Goal: Information Seeking & Learning: Learn about a topic

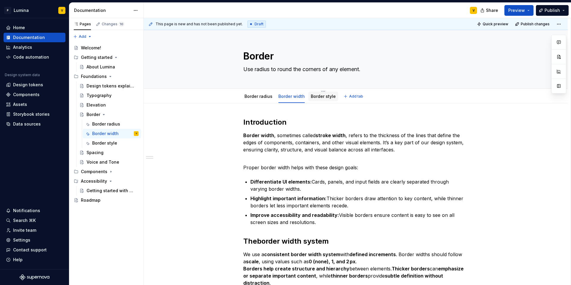
click at [322, 95] on link "Border style" at bounding box center [323, 96] width 25 height 5
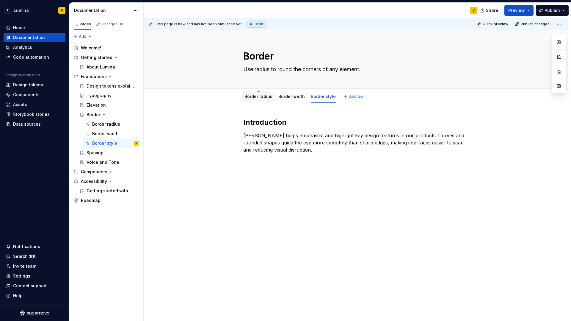
click at [246, 95] on link "Border radius" at bounding box center [258, 96] width 28 height 5
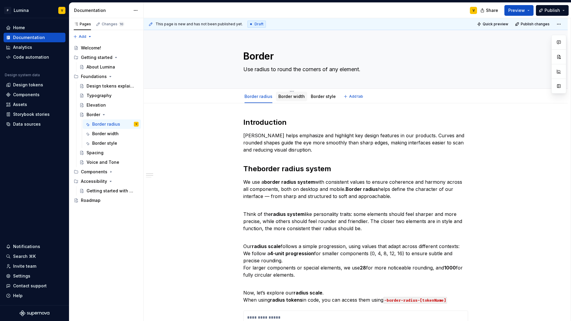
click at [288, 98] on link "Border width" at bounding box center [291, 96] width 26 height 5
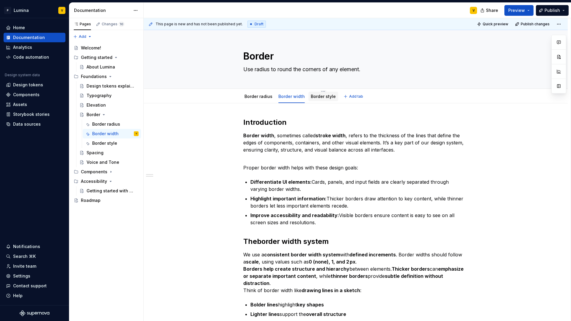
click at [314, 100] on div "Border style" at bounding box center [323, 97] width 30 height 10
click at [319, 97] on link "Border style" at bounding box center [323, 96] width 25 height 5
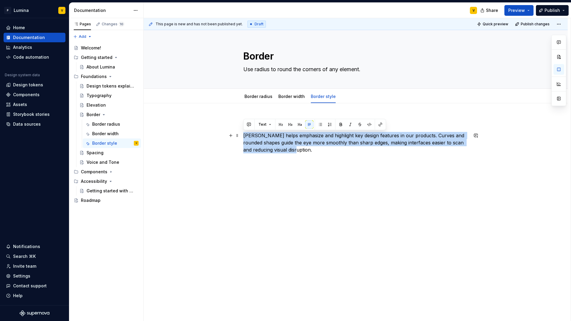
drag, startPoint x: 306, startPoint y: 149, endPoint x: 241, endPoint y: 132, distance: 66.7
click at [241, 132] on div "Introduction Radius helps emphasize and highlight key design features in our pr…" at bounding box center [356, 179] width 424 height 153
copy p "[PERSON_NAME] helps emphasize and highlight key design features in our products…"
click at [283, 95] on link "Border width" at bounding box center [291, 96] width 26 height 5
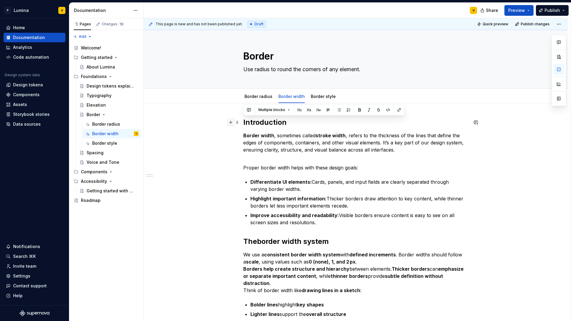
drag, startPoint x: 317, startPoint y: 223, endPoint x: 230, endPoint y: 119, distance: 135.8
click at [243, 119] on div "Introduction Border width , sometimes called stroke width , refers to the thick…" at bounding box center [355, 285] width 225 height 337
copy div "Introduction Border width , sometimes called stroke width , refers to the thick…"
click at [320, 95] on link "Border style" at bounding box center [323, 96] width 25 height 5
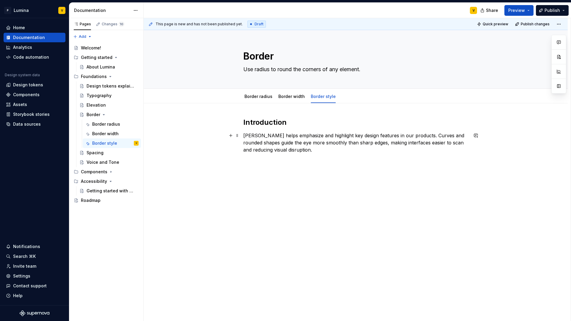
click at [305, 150] on p "[PERSON_NAME] helps emphasize and highlight key design features in our products…" at bounding box center [355, 142] width 225 height 21
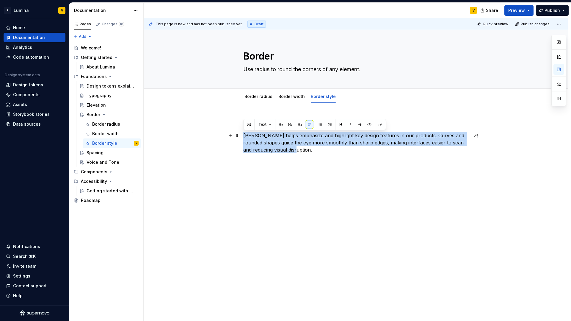
drag, startPoint x: 305, startPoint y: 150, endPoint x: 242, endPoint y: 132, distance: 65.5
click at [242, 132] on div "Introduction Radius helps emphasize and highlight key design features in our pr…" at bounding box center [356, 179] width 424 height 153
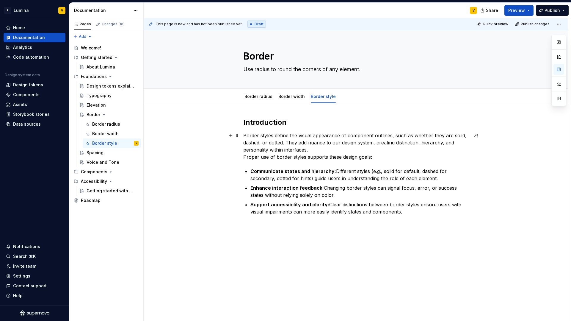
click at [322, 150] on p "Border styles define the visual appearance of component outlines, such as wheth…" at bounding box center [355, 146] width 225 height 29
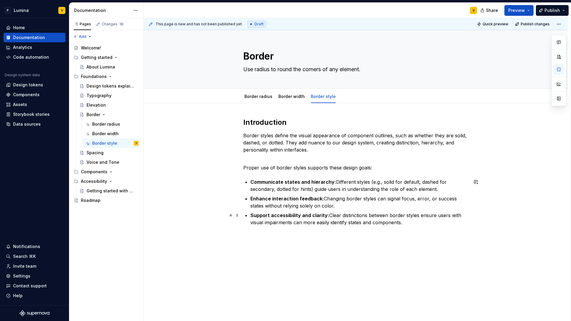
click at [409, 221] on p "Support accessibility and clarity: Clear distinctions between border styles ens…" at bounding box center [359, 218] width 218 height 14
type textarea "*"
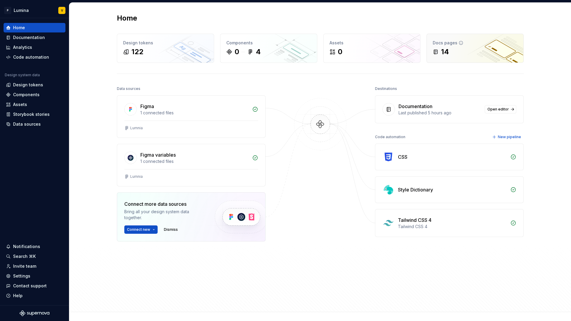
click at [461, 54] on div "14" at bounding box center [475, 52] width 85 height 10
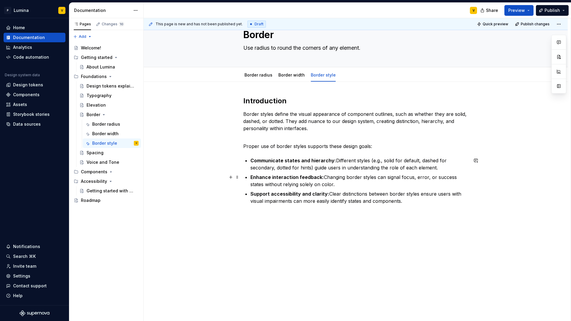
scroll to position [22, 0]
click at [247, 216] on p at bounding box center [355, 214] width 225 height 7
click at [292, 71] on link "Border width" at bounding box center [291, 73] width 26 height 5
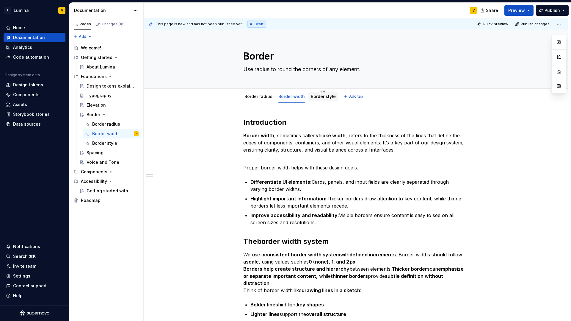
click at [327, 99] on div "Border style" at bounding box center [323, 96] width 25 height 6
click at [316, 97] on link "Border style" at bounding box center [323, 96] width 25 height 5
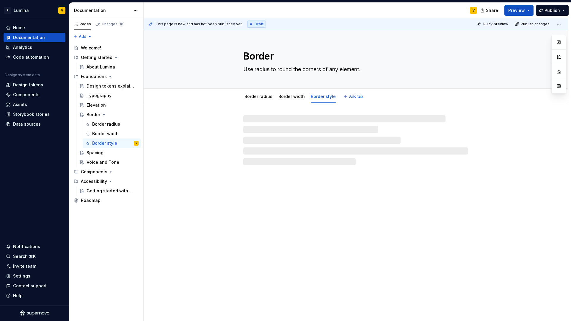
type textarea "*"
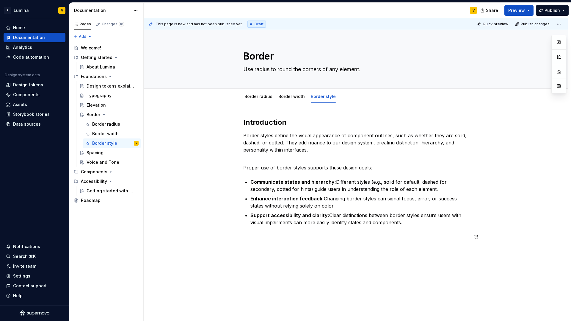
click at [264, 254] on div "Introduction Border styles define the visual appearance of component outlines, …" at bounding box center [356, 223] width 424 height 240
drag, startPoint x: 286, startPoint y: 240, endPoint x: 244, endPoint y: 236, distance: 42.1
click at [244, 236] on div "Introduction Border styles define the visual appearance of component outlines, …" at bounding box center [355, 182] width 225 height 130
drag, startPoint x: 244, startPoint y: 236, endPoint x: 290, endPoint y: 240, distance: 45.3
click at [290, 240] on p "The Border styles" at bounding box center [355, 236] width 225 height 7
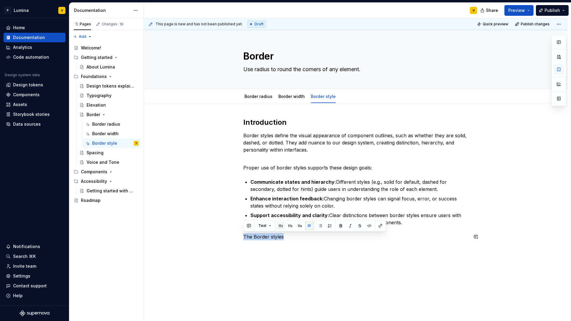
click at [279, 224] on button "button" at bounding box center [281, 225] width 8 height 8
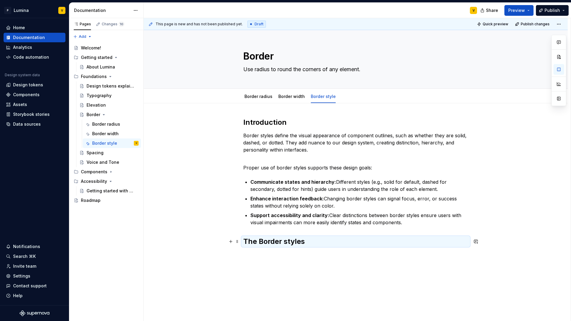
click at [311, 244] on h2 "The Border styles" at bounding box center [355, 241] width 225 height 10
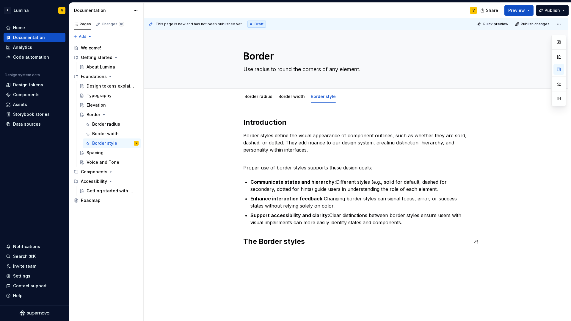
click at [261, 258] on div "Introduction Border styles define the visual appearance of component outlines, …" at bounding box center [356, 226] width 424 height 246
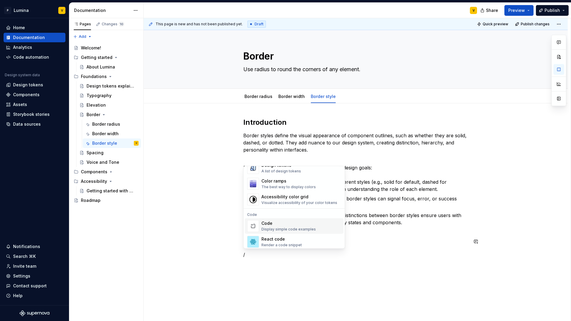
scroll to position [415, 0]
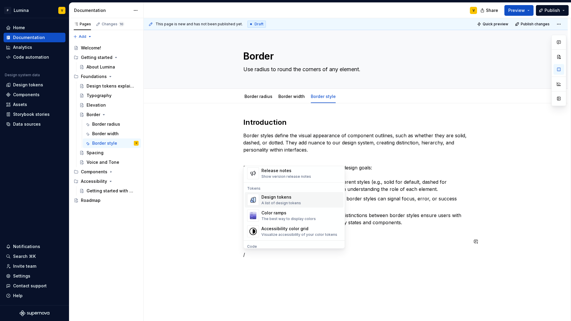
click at [270, 203] on div "A list of design tokens" at bounding box center [281, 202] width 40 height 5
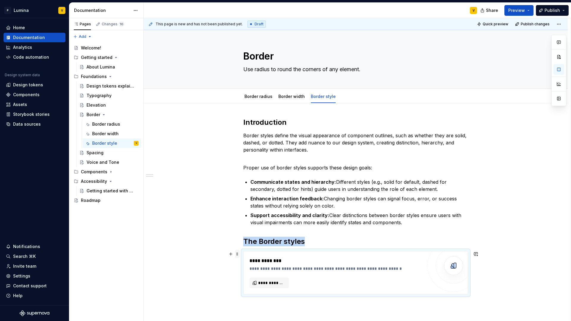
click at [238, 253] on span at bounding box center [237, 254] width 5 height 8
click at [255, 305] on div "Delete" at bounding box center [265, 306] width 39 height 6
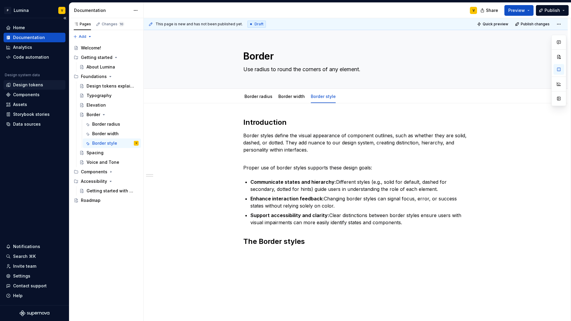
click at [29, 86] on div "Design tokens" at bounding box center [28, 85] width 30 height 6
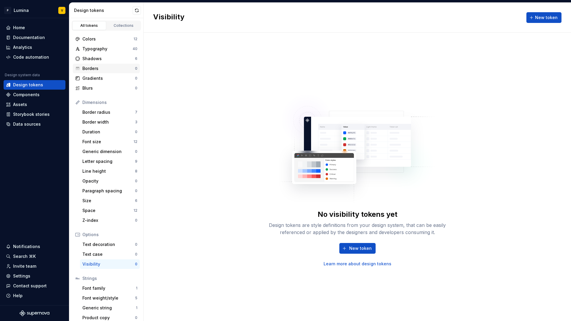
click at [93, 71] on div "Borders" at bounding box center [108, 68] width 53 height 6
click at [364, 246] on span "New token" at bounding box center [360, 248] width 23 height 6
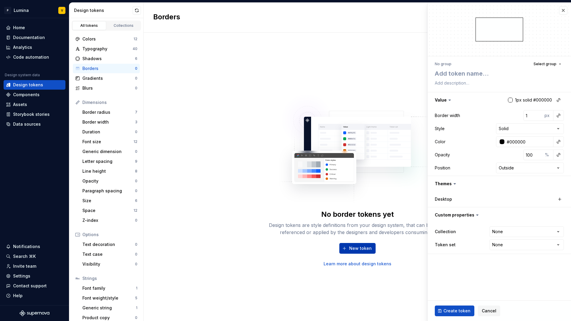
type textarea "*"
click at [556, 127] on html "P Lumina V Home Documentation Analytics Code automation Design system data Desi…" at bounding box center [285, 160] width 571 height 321
select select "******"
type textarea "*"
click at [558, 129] on html "P Lumina V Home Documentation Analytics Code automation Design system data Desi…" at bounding box center [285, 160] width 571 height 321
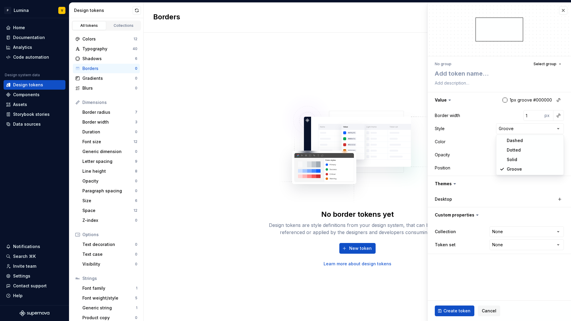
select select "******"
click at [476, 125] on html "P Lumina V Home Documentation Analytics Code automation Design system data Desi…" at bounding box center [285, 160] width 571 height 321
click at [484, 310] on span "Cancel" at bounding box center [489, 311] width 15 height 6
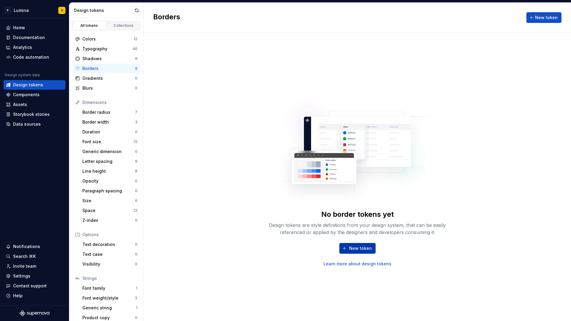
click at [354, 249] on span "New token" at bounding box center [360, 248] width 23 height 6
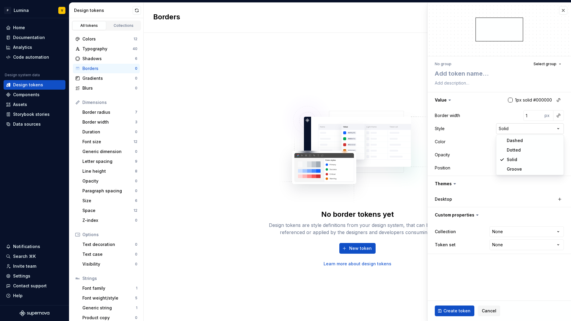
click at [515, 127] on html "P Lumina V Home Documentation Analytics Code automation Design system data Desi…" at bounding box center [285, 160] width 571 height 321
click at [554, 112] on html "P Lumina V Home Documentation Analytics Code automation Design system data Desi…" at bounding box center [285, 160] width 571 height 321
click at [556, 114] on button "button" at bounding box center [558, 115] width 8 height 8
click at [335, 80] on html "P Lumina V Home Documentation Analytics Code automation Design system data Desi…" at bounding box center [285, 160] width 571 height 321
click at [563, 12] on button "button" at bounding box center [563, 10] width 8 height 8
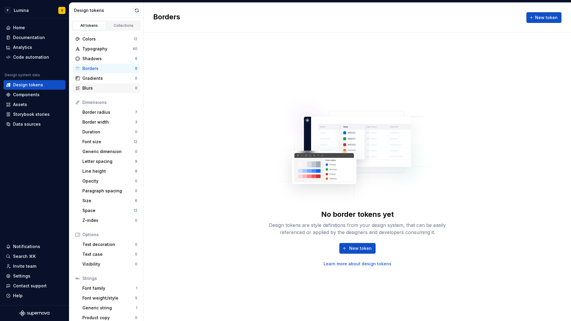
click at [96, 84] on div "Blurs 0" at bounding box center [106, 88] width 67 height 10
click at [14, 27] on div "Home" at bounding box center [19, 28] width 12 height 6
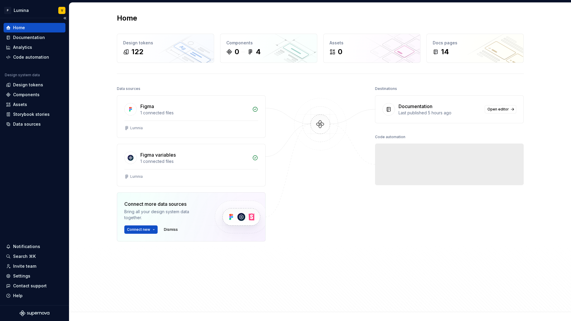
click at [15, 32] on div "Home" at bounding box center [35, 28] width 62 height 10
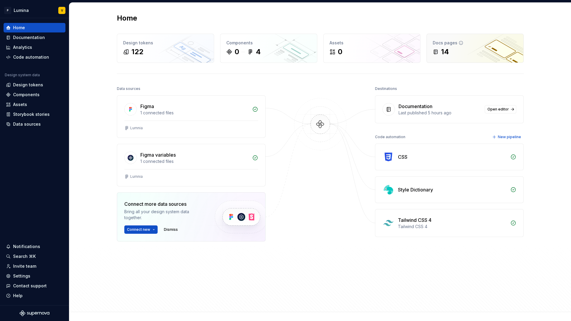
click at [458, 59] on div "Docs pages 14" at bounding box center [475, 48] width 97 height 29
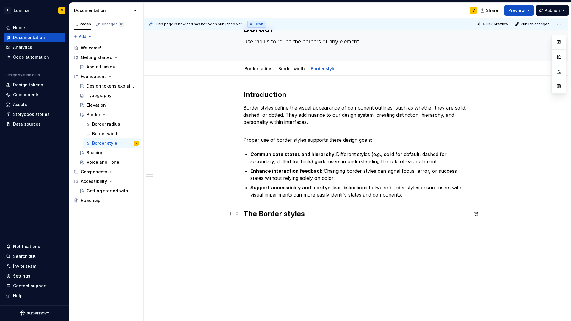
scroll to position [28, 0]
click at [254, 230] on div "This page is new and has not been published yet. Draft Quick preview Publish ch…" at bounding box center [357, 169] width 427 height 303
click at [249, 224] on div "Introduction Border styles define the visual appearance of component outlines, …" at bounding box center [355, 157] width 225 height 136
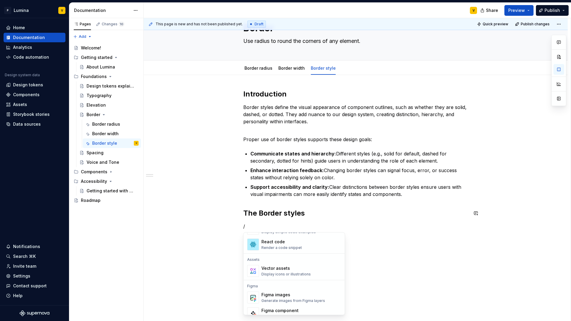
scroll to position [533, 0]
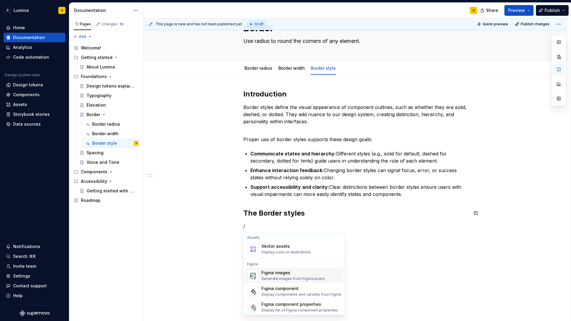
click at [281, 274] on div "Figma images" at bounding box center [293, 272] width 64 height 6
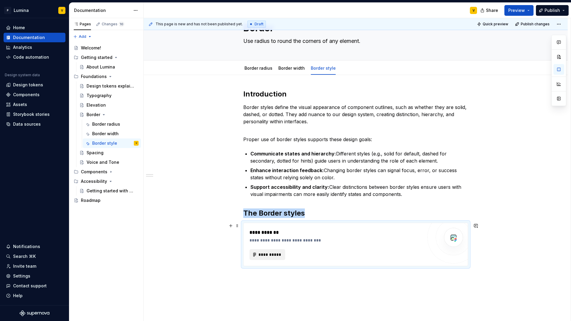
click at [270, 254] on span "**********" at bounding box center [269, 254] width 23 height 6
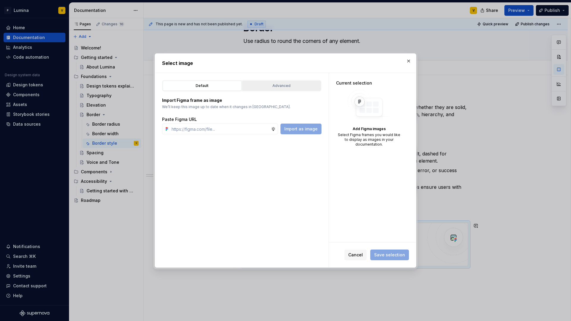
click at [260, 84] on div "Advanced" at bounding box center [281, 86] width 75 height 6
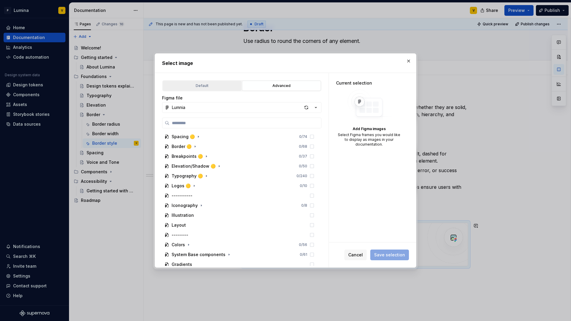
click at [210, 84] on div "Default" at bounding box center [202, 86] width 75 height 6
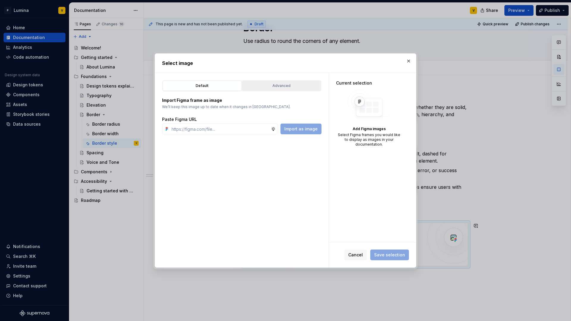
click at [288, 87] on div "Advanced" at bounding box center [281, 86] width 75 height 6
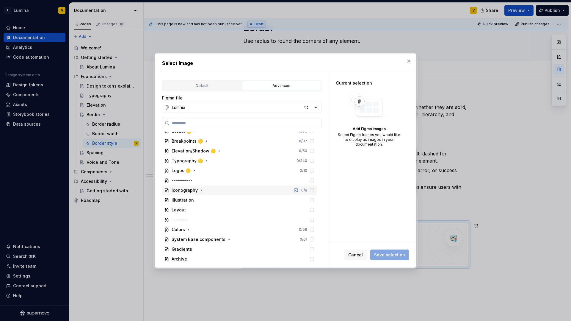
scroll to position [0, 0]
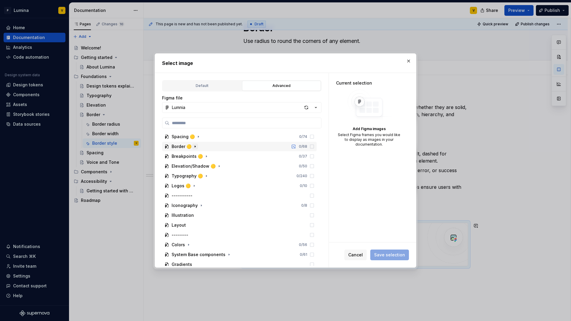
click at [194, 145] on icon "button" at bounding box center [195, 146] width 5 height 5
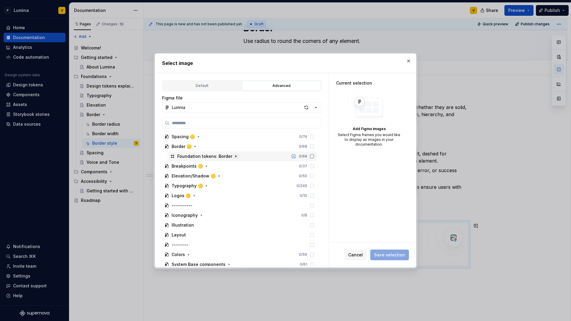
click at [233, 157] on icon "button" at bounding box center [235, 156] width 5 height 5
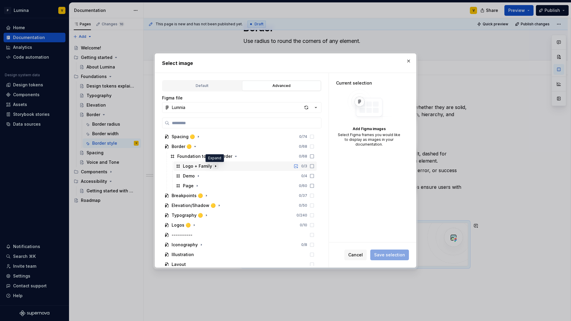
click at [214, 167] on icon "button" at bounding box center [215, 166] width 5 height 5
click at [198, 175] on icon "button" at bounding box center [198, 175] width 1 height 1
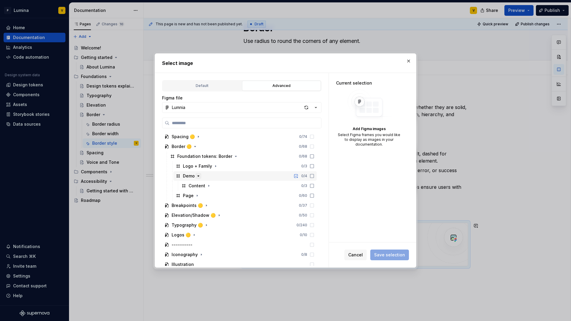
click at [197, 175] on icon "button" at bounding box center [198, 175] width 5 height 5
click at [195, 184] on icon "button" at bounding box center [197, 185] width 5 height 5
click at [195, 183] on icon "button" at bounding box center [197, 185] width 5 height 5
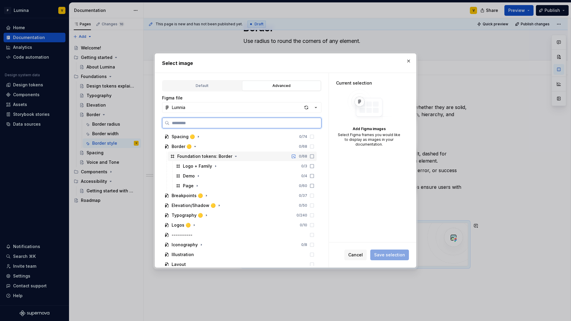
click at [207, 156] on div "Foundation tokens: Border" at bounding box center [204, 156] width 55 height 6
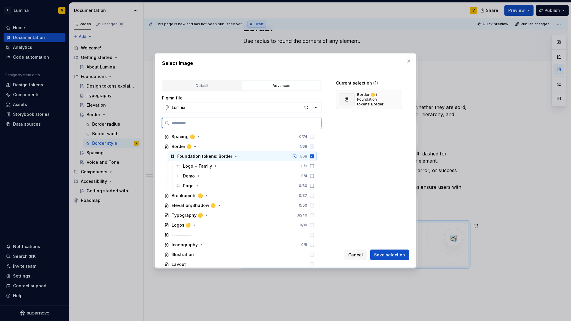
click at [308, 156] on div "1 / 68" at bounding box center [302, 156] width 24 height 5
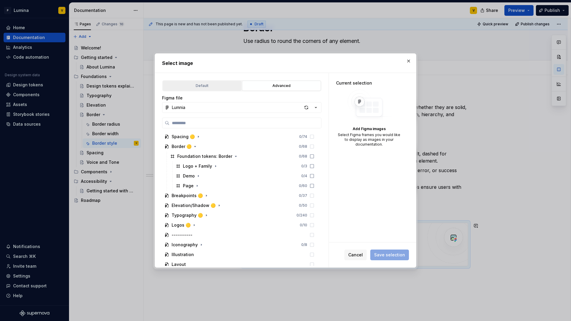
click at [228, 85] on div "Default" at bounding box center [202, 86] width 75 height 6
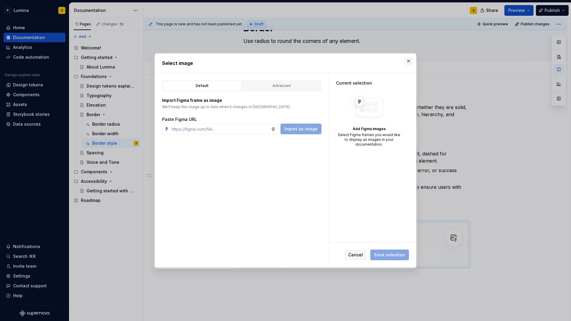
click at [408, 61] on button "button" at bounding box center [408, 61] width 8 height 8
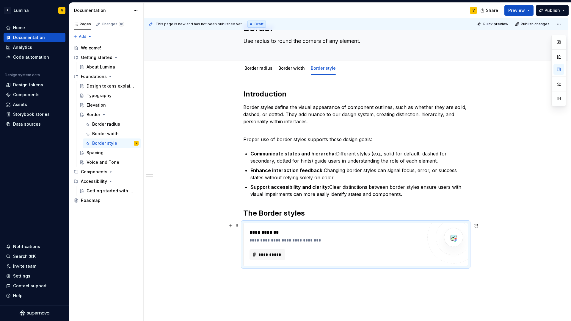
click at [481, 256] on div "**********" at bounding box center [356, 222] width 424 height 294
click at [481, 260] on div "**********" at bounding box center [357, 169] width 427 height 303
type textarea "*"
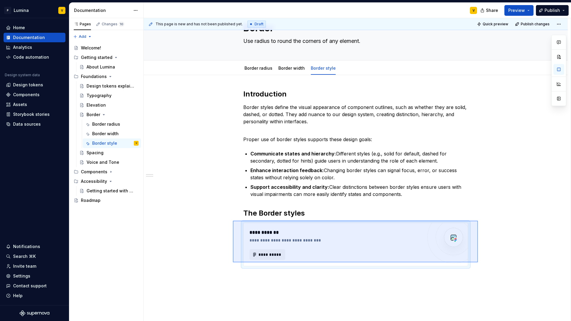
drag, startPoint x: 478, startPoint y: 262, endPoint x: 232, endPoint y: 220, distance: 249.2
click at [232, 220] on div "**********" at bounding box center [357, 169] width 427 height 303
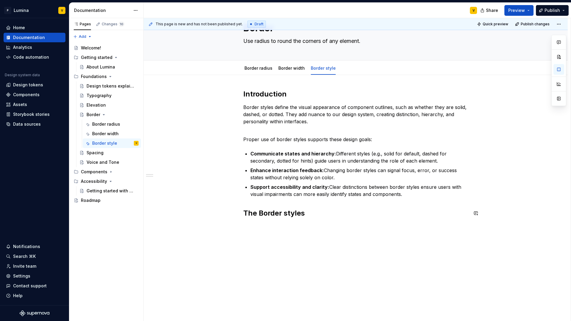
click at [274, 223] on div "Introduction Border styles define the visual appearance of component outlines, …" at bounding box center [355, 157] width 225 height 136
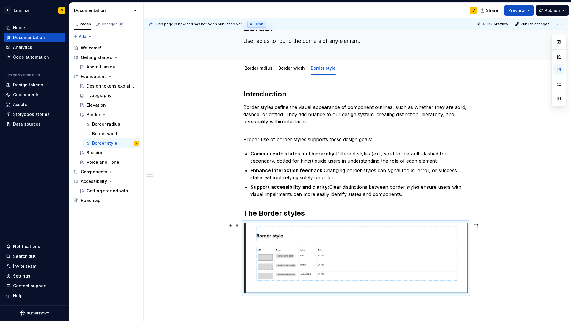
type textarea "*"
click at [286, 222] on div at bounding box center [355, 257] width 225 height 71
click at [228, 242] on div "Introduction Border styles define the visual appearance of component outlines, …" at bounding box center [356, 235] width 424 height 321
click at [474, 258] on div "Introduction Border styles define the visual appearance of component outlines, …" at bounding box center [356, 235] width 424 height 321
click at [483, 268] on div "This page is new and has not been published yet. Draft Quick preview Publish ch…" at bounding box center [357, 169] width 427 height 303
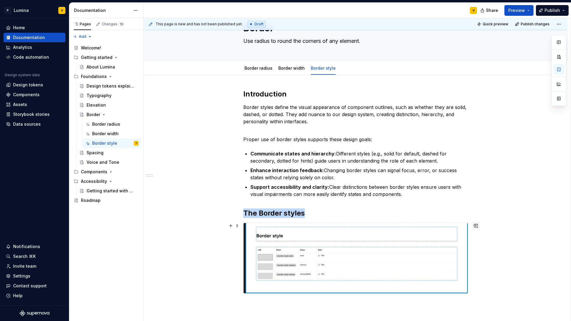
click at [476, 226] on button "button" at bounding box center [476, 225] width 8 height 8
click at [422, 237] on p "**********" at bounding box center [432, 236] width 87 height 6
click at [402, 235] on p "**********" at bounding box center [432, 236] width 87 height 6
click at [473, 247] on icon "Send" at bounding box center [473, 245] width 6 height 6
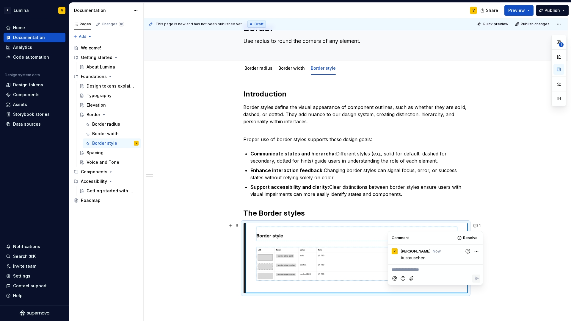
click at [204, 213] on div "Introduction Border styles define the visual appearance of component outlines, …" at bounding box center [356, 235] width 424 height 321
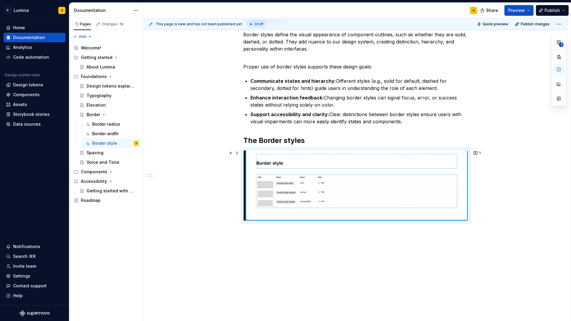
scroll to position [104, 0]
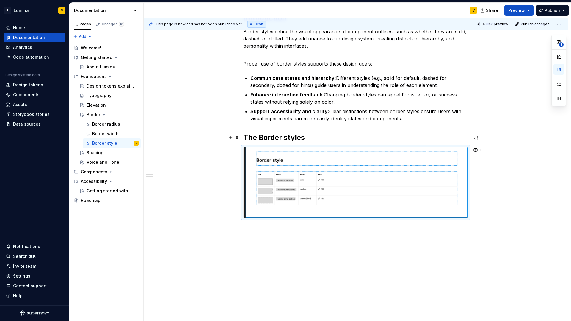
click at [310, 138] on h2 "The Border styles" at bounding box center [355, 138] width 225 height 10
click at [257, 236] on div "Introduction Border styles define the visual appearance of component outlines, …" at bounding box center [356, 159] width 424 height 321
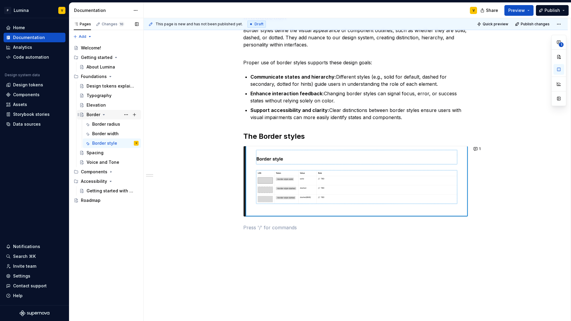
click at [92, 116] on div "Border" at bounding box center [94, 115] width 14 height 6
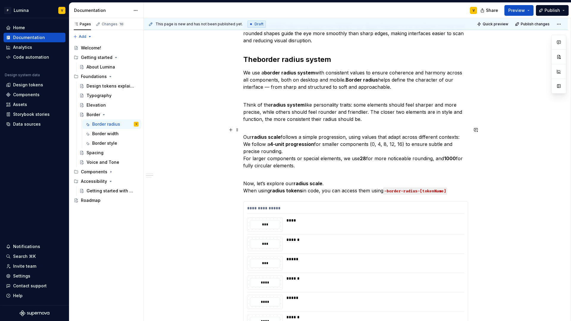
scroll to position [37, 0]
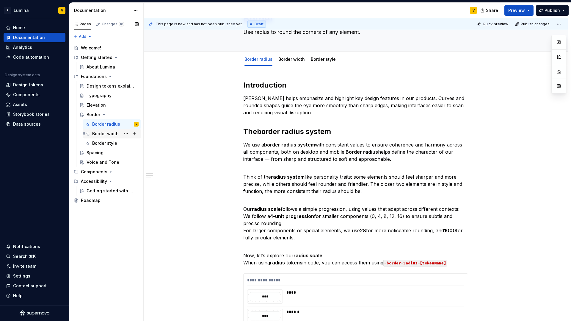
click at [102, 134] on div "Border width" at bounding box center [105, 134] width 26 height 6
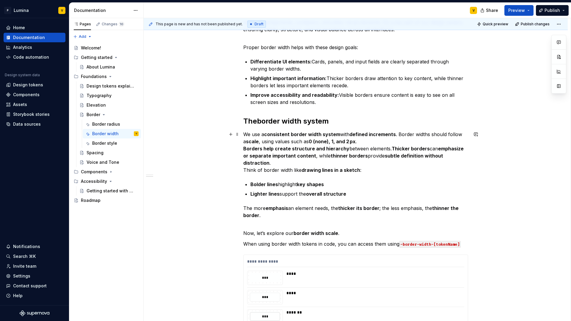
scroll to position [222, 0]
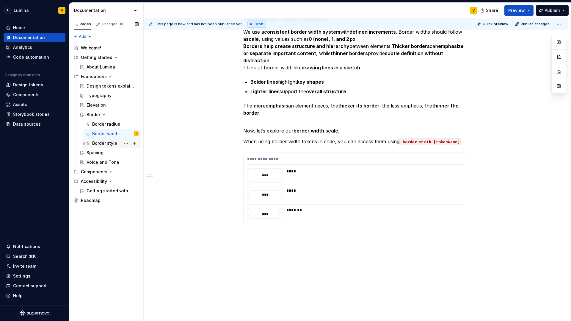
click at [102, 143] on div "Border style" at bounding box center [104, 143] width 25 height 6
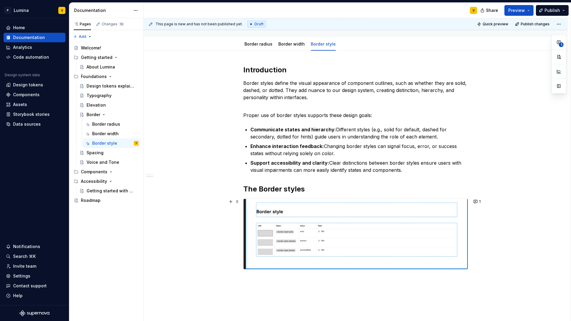
scroll to position [118, 0]
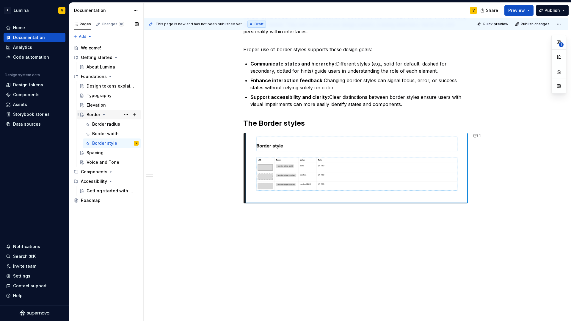
click at [89, 116] on div "Border" at bounding box center [94, 115] width 14 height 6
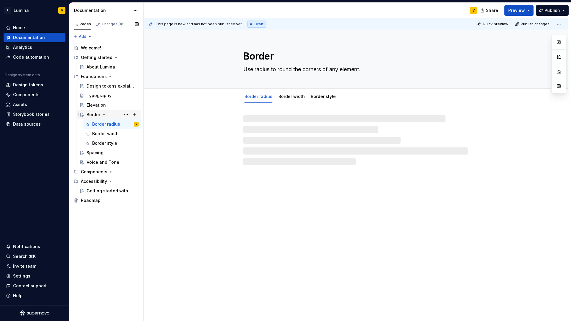
click at [101, 114] on icon "Page tree" at bounding box center [103, 114] width 5 height 5
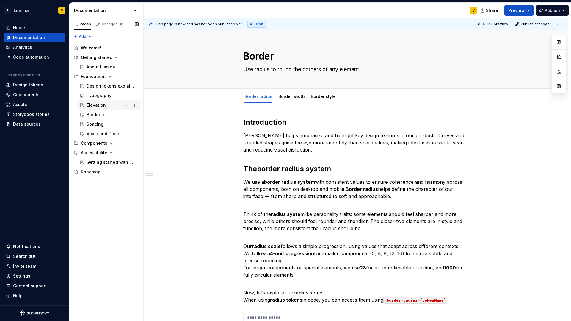
click at [103, 106] on div "Elevation" at bounding box center [96, 105] width 19 height 6
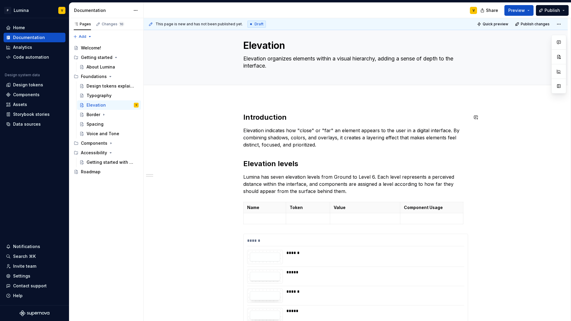
scroll to position [72, 0]
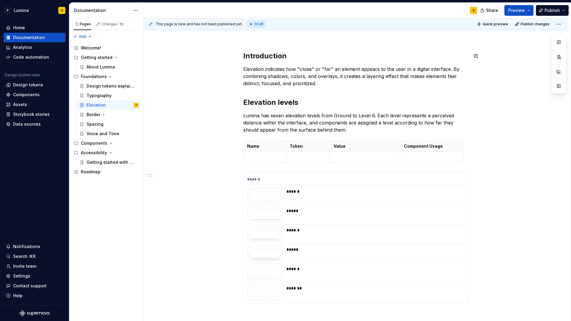
click at [263, 49] on div "Introduction Elevation indicates how "close" or "far" an element appears to the…" at bounding box center [356, 221] width 424 height 369
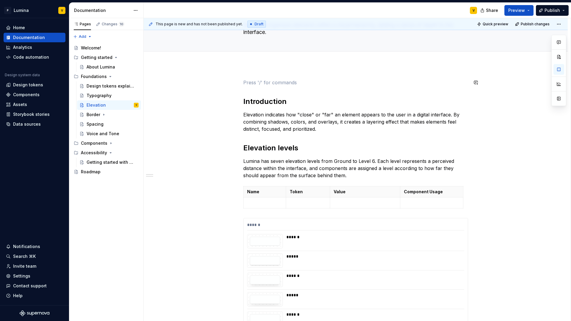
scroll to position [34, 0]
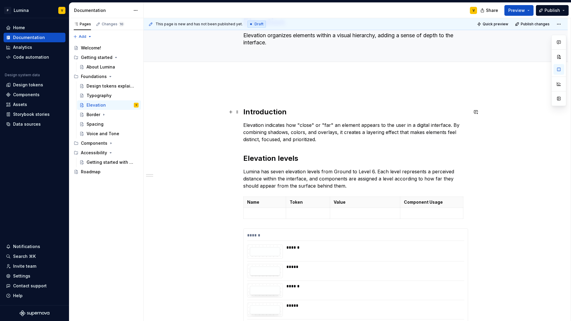
click at [243, 113] on div "Introduction Elevation indicates how "close" or "far" an element appears to the…" at bounding box center [356, 268] width 424 height 387
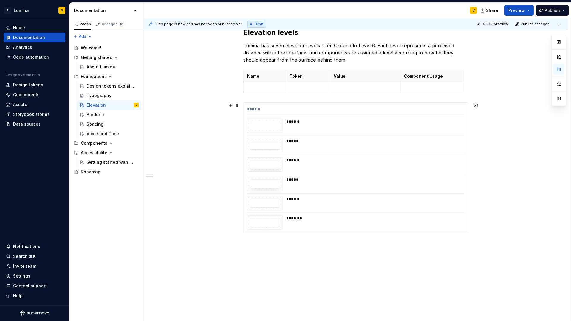
scroll to position [142, 0]
click at [238, 105] on span at bounding box center [237, 105] width 5 height 8
drag, startPoint x: 247, startPoint y: 160, endPoint x: 290, endPoint y: 159, distance: 43.1
click at [247, 160] on div "Delete" at bounding box center [265, 157] width 39 height 6
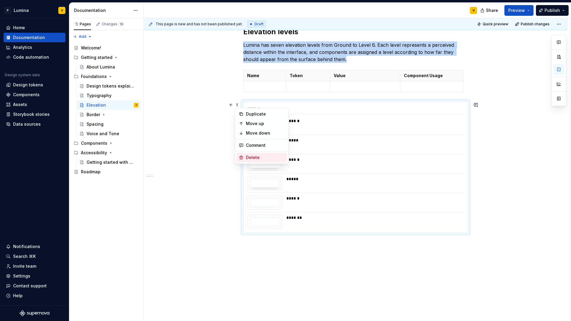
scroll to position [19, 0]
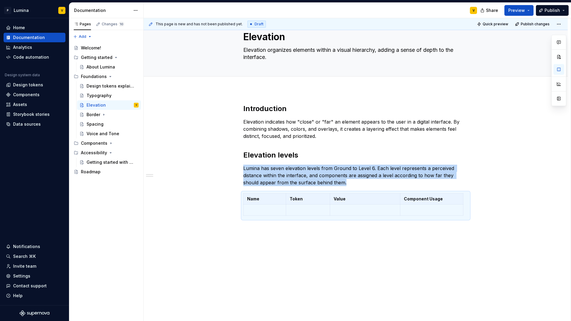
click at [251, 95] on div "This page is new and has not been published yet. Draft Quick preview Publish ch…" at bounding box center [357, 169] width 427 height 303
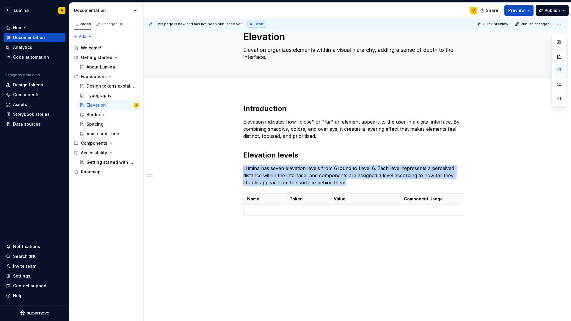
click at [245, 99] on div "Introduction Elevation indicates how "close" or "far" an element appears to the…" at bounding box center [356, 205] width 424 height 231
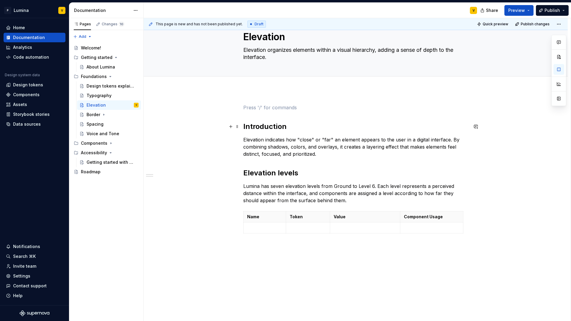
click at [244, 127] on strong "Introduction" at bounding box center [264, 126] width 43 height 9
click at [242, 127] on div "Introduction Elevation indicates how "close" or "far" an element appears to the…" at bounding box center [356, 214] width 424 height 249
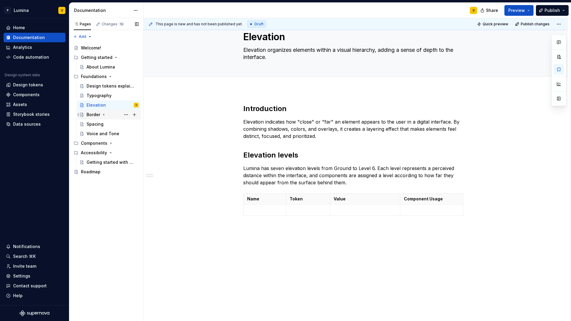
click at [103, 114] on icon "Page tree" at bounding box center [103, 114] width 1 height 1
click at [103, 125] on div "Spacing" at bounding box center [113, 124] width 52 height 8
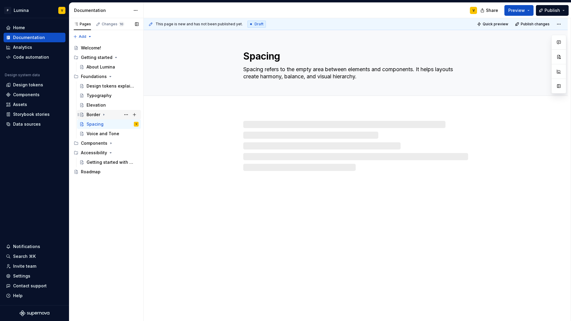
click at [97, 117] on div "Border" at bounding box center [94, 115] width 14 height 6
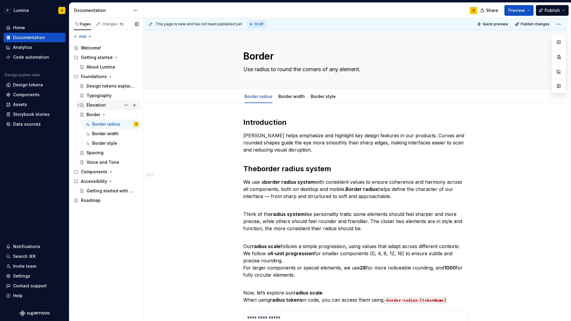
click at [88, 105] on div "Elevation" at bounding box center [96, 105] width 19 height 6
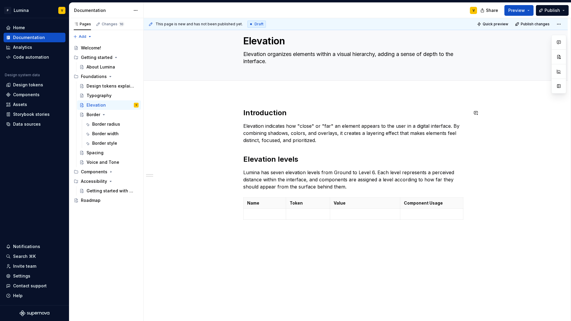
scroll to position [19, 0]
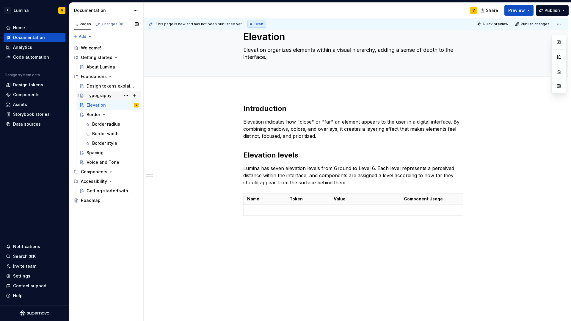
click at [94, 98] on div "Typography" at bounding box center [99, 95] width 25 height 6
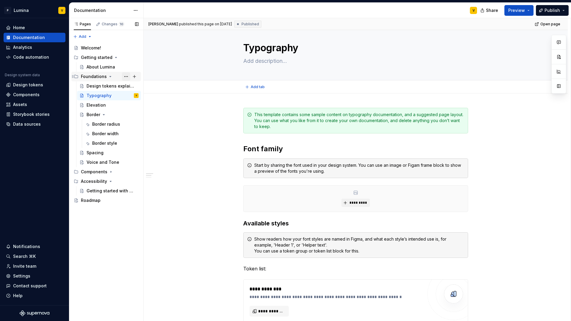
scroll to position [17, 0]
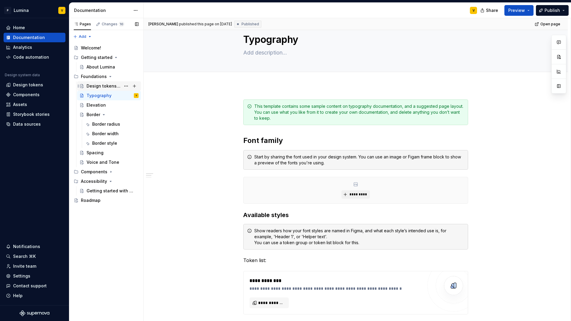
click at [114, 87] on div "Design tokens explained" at bounding box center [104, 86] width 34 height 6
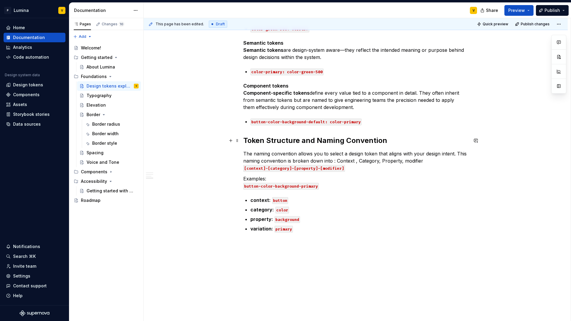
scroll to position [410, 0]
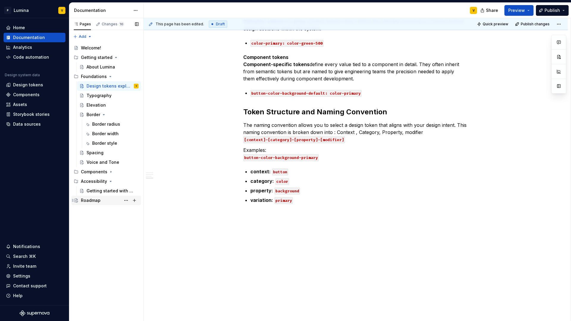
click at [89, 203] on div "Roadmap" at bounding box center [91, 200] width 20 height 6
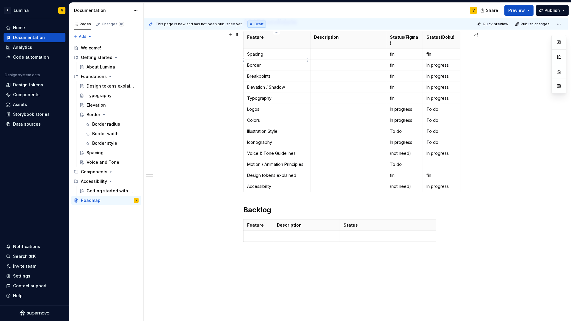
scroll to position [105, 0]
type textarea "*"
click at [435, 63] on p "In progress" at bounding box center [441, 66] width 30 height 6
drag, startPoint x: 451, startPoint y: 63, endPoint x: 424, endPoint y: 61, distance: 26.8
click at [424, 61] on td "In progress" at bounding box center [441, 66] width 37 height 11
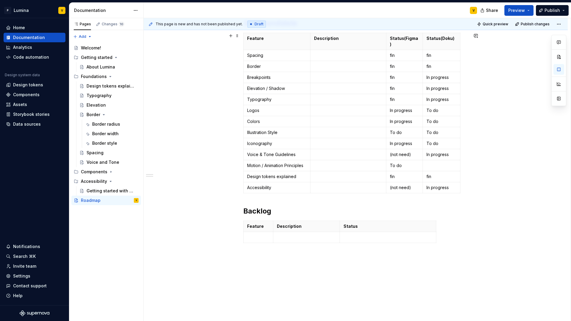
click at [471, 66] on div "2025 Candidate Feature Description Status(Figma) Status(Doku) Spacing fin fin B…" at bounding box center [356, 183] width 424 height 358
click at [91, 113] on div "Border" at bounding box center [94, 115] width 14 height 6
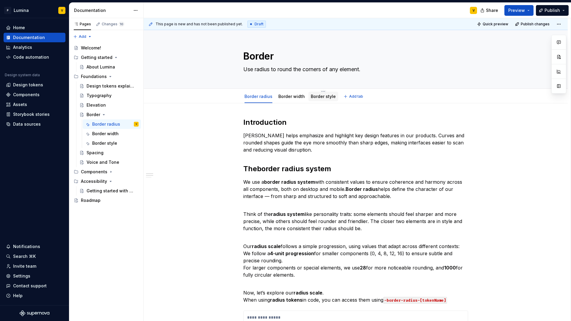
click at [315, 94] on link "Border style" at bounding box center [323, 96] width 25 height 5
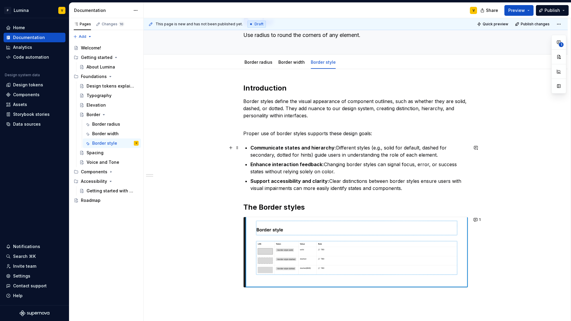
scroll to position [9, 0]
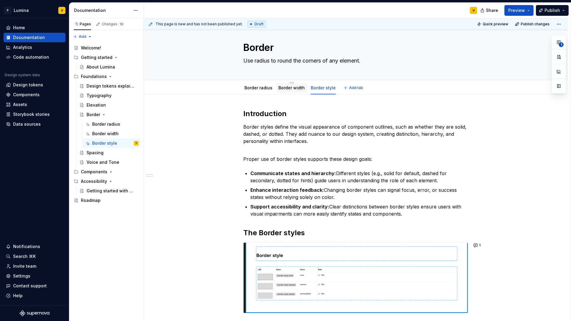
click at [283, 90] on link "Border width" at bounding box center [291, 87] width 26 height 5
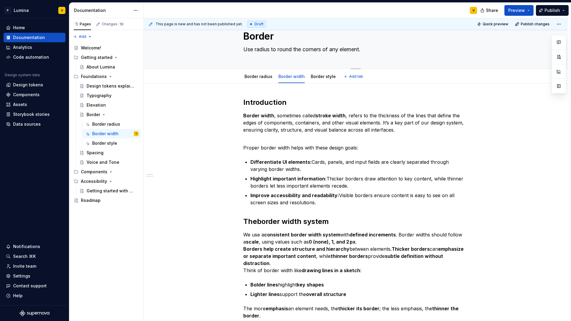
scroll to position [20, 0]
click at [327, 77] on link "Border style" at bounding box center [323, 76] width 25 height 5
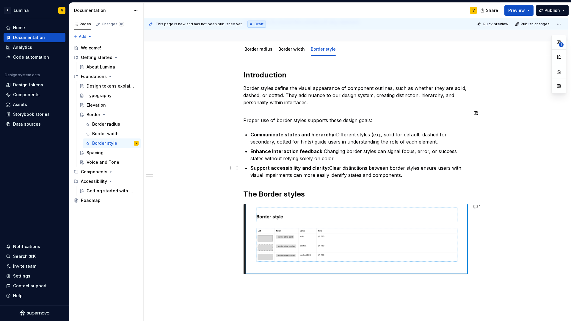
scroll to position [118, 0]
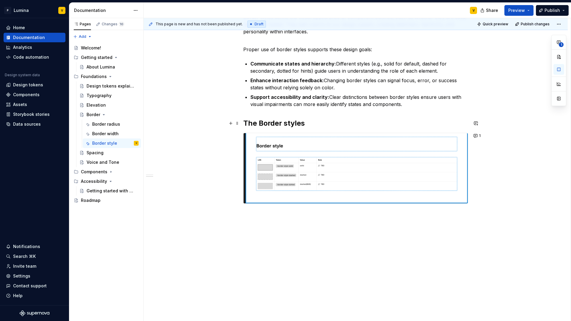
click at [311, 121] on h2 "The Border styles" at bounding box center [355, 123] width 225 height 10
click at [305, 126] on h2 "The Border styles" at bounding box center [355, 123] width 225 height 10
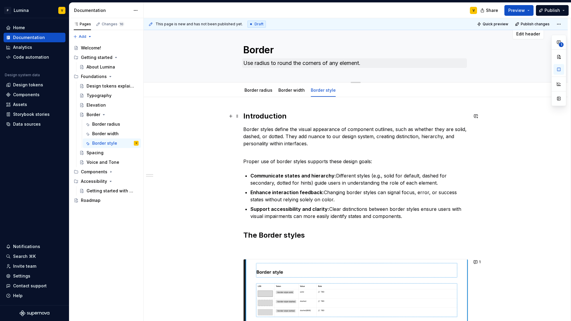
scroll to position [0, 0]
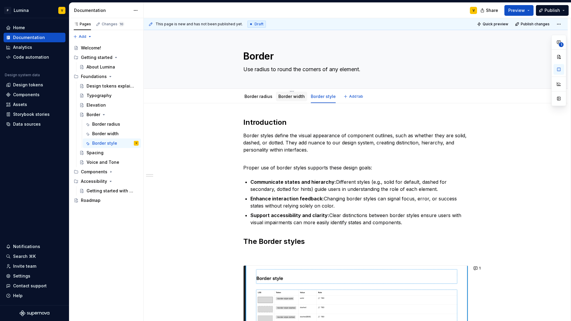
click at [285, 97] on link "Border width" at bounding box center [291, 96] width 26 height 5
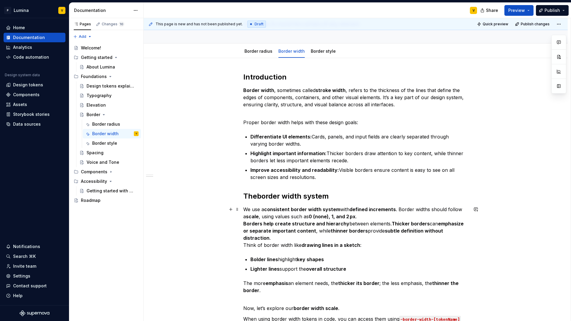
scroll to position [183, 0]
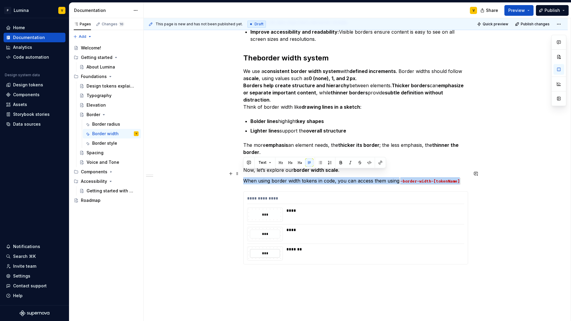
drag, startPoint x: 243, startPoint y: 171, endPoint x: 462, endPoint y: 172, distance: 218.6
click at [462, 177] on p "When using border width tokens in code, you can access them using -border-width…" at bounding box center [355, 180] width 225 height 7
copy p "When using border width tokens in code, you can access them using -border-width…"
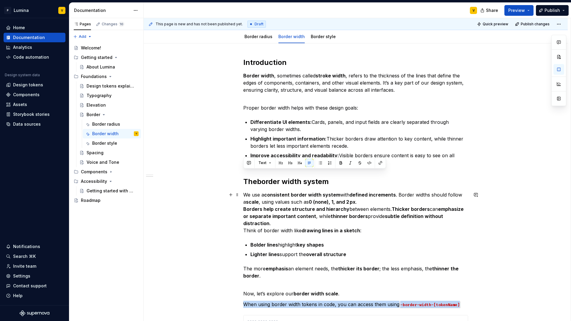
scroll to position [18, 0]
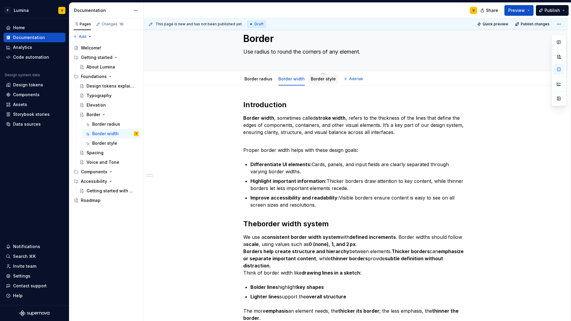
click at [317, 80] on link "Border style" at bounding box center [323, 78] width 25 height 5
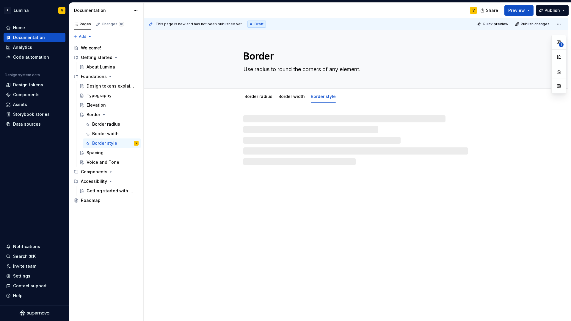
type textarea "*"
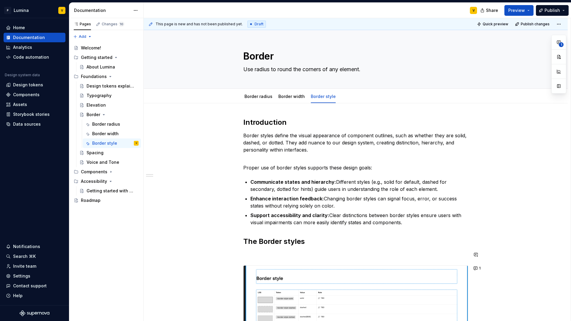
click at [246, 249] on div "Introduction Border styles define the visual appearance of component outlines, …" at bounding box center [355, 233] width 225 height 233
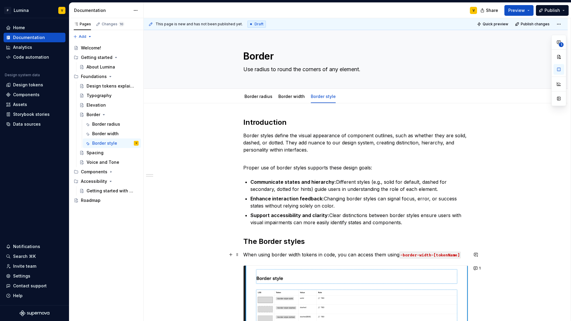
click at [408, 255] on code "-border-width-[tokenName]" at bounding box center [429, 254] width 61 height 7
click at [406, 255] on code "-border-width-[tokenName]" at bounding box center [429, 254] width 61 height 7
click at [414, 255] on code "-border-width-[tokenName]" at bounding box center [429, 254] width 61 height 7
click at [419, 255] on code "-border-width-[tokenName]" at bounding box center [429, 254] width 61 height 7
drag, startPoint x: 421, startPoint y: 254, endPoint x: 430, endPoint y: 255, distance: 9.5
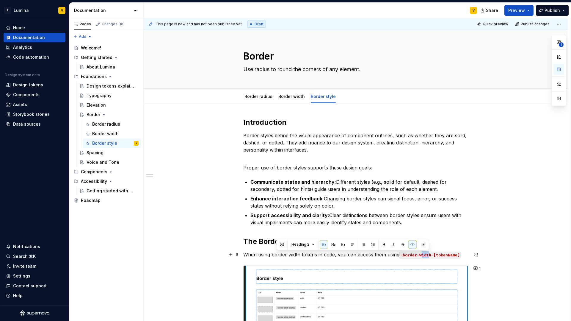
click at [430, 255] on code "-border-width-[tokenName]" at bounding box center [429, 254] width 61 height 7
click at [431, 255] on code "-border-width-[tokenName]" at bounding box center [429, 254] width 61 height 7
click at [434, 219] on p "Support accessibility and clarity: Clear distinctions between border styles ens…" at bounding box center [359, 218] width 218 height 14
click at [481, 239] on div "Introduction Border styles define the visual appearance of component outlines, …" at bounding box center [356, 278] width 424 height 350
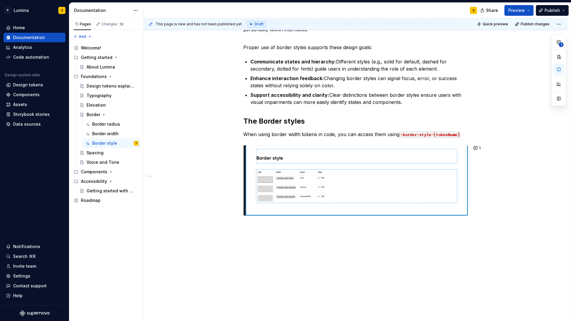
scroll to position [132, 0]
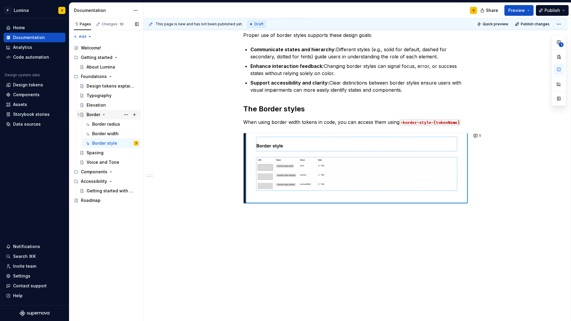
click at [101, 116] on icon "Page tree" at bounding box center [103, 114] width 5 height 5
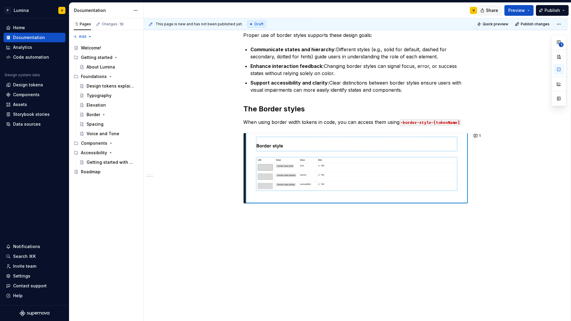
click at [495, 10] on span "Share" at bounding box center [492, 10] width 12 height 6
click at [551, 132] on div "Introduction Border styles define the visual appearance of component outlines, …" at bounding box center [356, 146] width 424 height 350
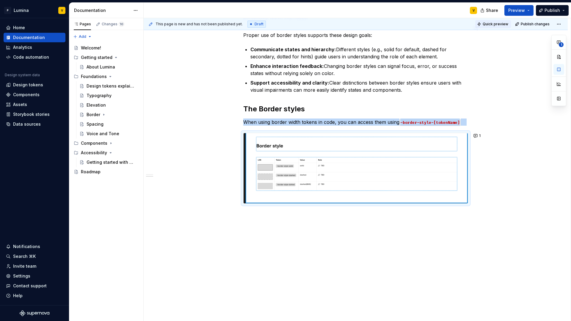
click at [501, 25] on span "Quick preview" at bounding box center [496, 24] width 26 height 5
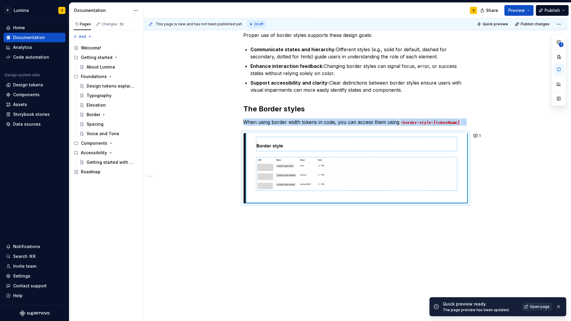
click at [528, 305] on link "Open page" at bounding box center [537, 306] width 30 height 8
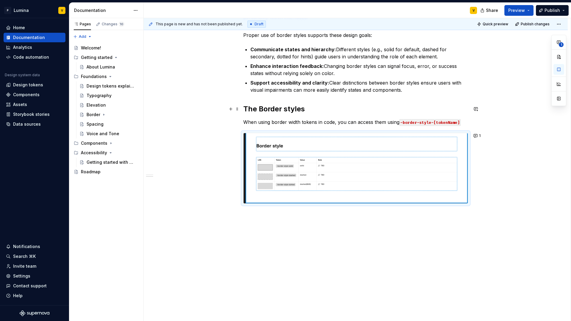
click at [299, 113] on h2 "The Border styles" at bounding box center [355, 109] width 225 height 10
drag, startPoint x: 261, startPoint y: 122, endPoint x: 250, endPoint y: 123, distance: 10.5
click at [261, 122] on p "When using border width tokens in code, you can access them using -border-style…" at bounding box center [355, 121] width 225 height 7
click at [245, 123] on p "When using border width tokens in code, you can access them using -border-style…" at bounding box center [355, 121] width 225 height 7
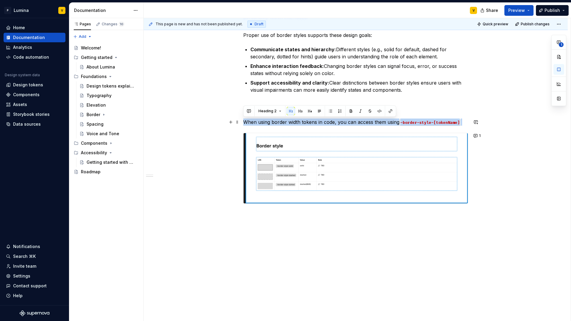
drag, startPoint x: 244, startPoint y: 122, endPoint x: 461, endPoint y: 121, distance: 217.1
click at [461, 121] on p "When using border width tokens in code, you can access them using -border-style…" at bounding box center [355, 121] width 225 height 7
click at [293, 112] on button "button" at bounding box center [291, 111] width 8 height 8
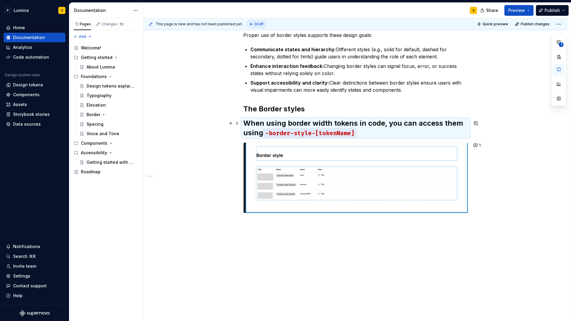
click at [258, 123] on h2 "When using border width tokens in code, you can access them using -border-style…" at bounding box center [355, 127] width 225 height 19
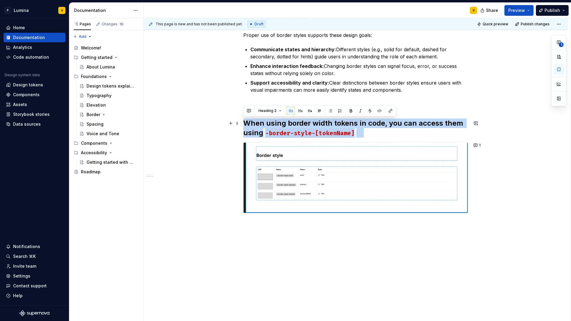
drag, startPoint x: 367, startPoint y: 136, endPoint x: 240, endPoint y: 121, distance: 127.3
click at [240, 121] on div "Introduction Border styles define the visual appearance of component outlines, …" at bounding box center [356, 151] width 424 height 360
click at [292, 108] on button "button" at bounding box center [291, 110] width 8 height 8
drag, startPoint x: 369, startPoint y: 131, endPoint x: 379, endPoint y: 145, distance: 17.0
click at [379, 145] on div "Introduction Border styles define the visual appearance of component outlines, …" at bounding box center [355, 106] width 225 height 242
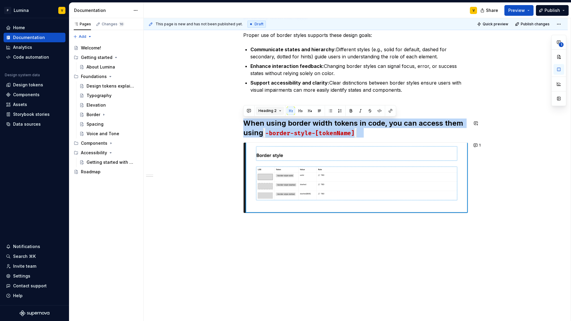
click at [275, 108] on span "Heading 2" at bounding box center [267, 110] width 18 height 5
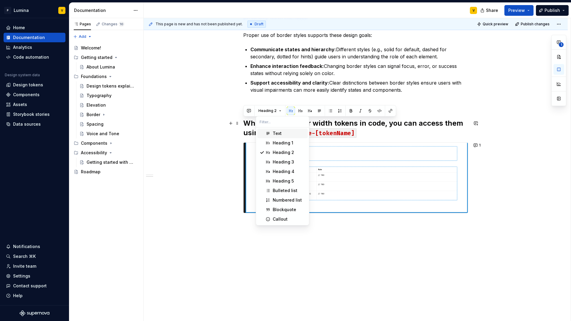
click at [278, 135] on div "Text" at bounding box center [277, 133] width 9 height 6
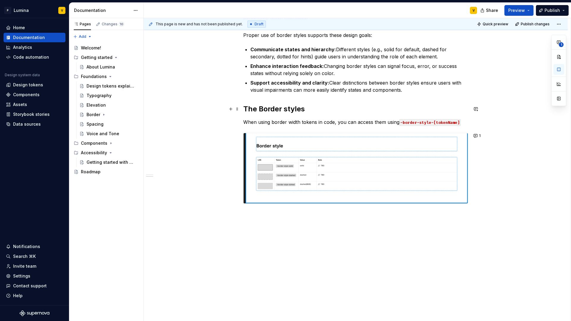
click at [411, 110] on h2 "The Border styles" at bounding box center [355, 109] width 225 height 10
click at [520, 10] on span "Preview" at bounding box center [516, 10] width 17 height 6
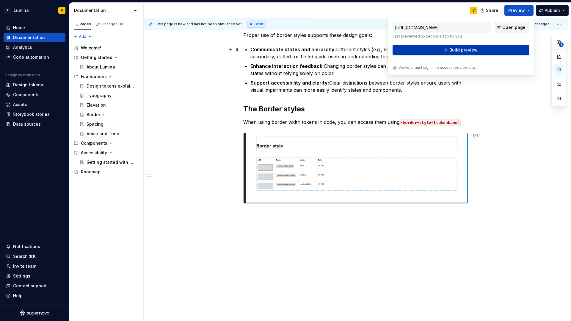
click at [465, 48] on span "Build preview" at bounding box center [463, 50] width 28 height 6
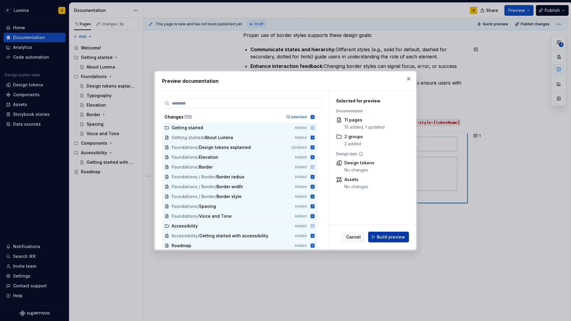
click at [377, 238] on button "Build preview" at bounding box center [388, 236] width 41 height 11
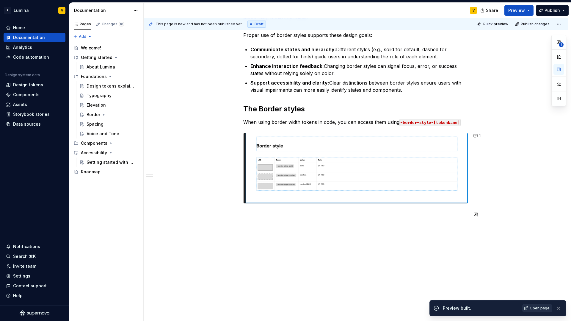
click at [547, 306] on span "Open page" at bounding box center [540, 307] width 20 height 5
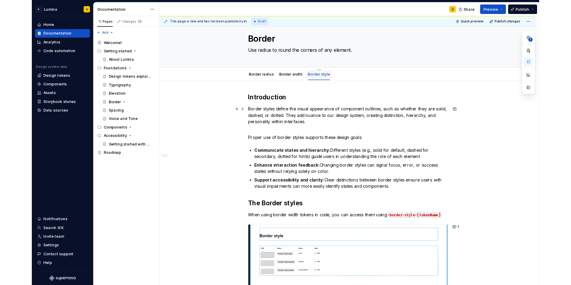
scroll to position [0, 0]
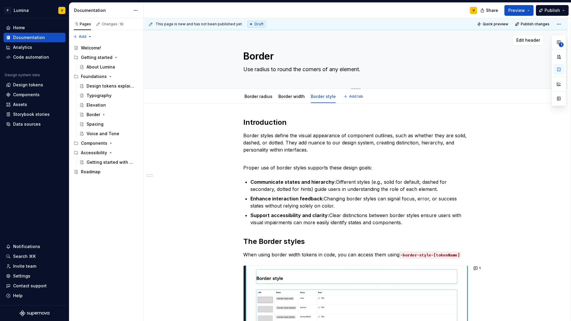
click at [365, 68] on textarea "Use radius to round the corners of any element." at bounding box center [354, 70] width 225 height 10
drag, startPoint x: 365, startPoint y: 68, endPoint x: 238, endPoint y: 67, distance: 126.7
click at [238, 67] on div "Border Use radius to round the corners of any element." at bounding box center [355, 59] width 376 height 58
type textarea "*"
click at [269, 70] on textarea at bounding box center [354, 70] width 225 height 10
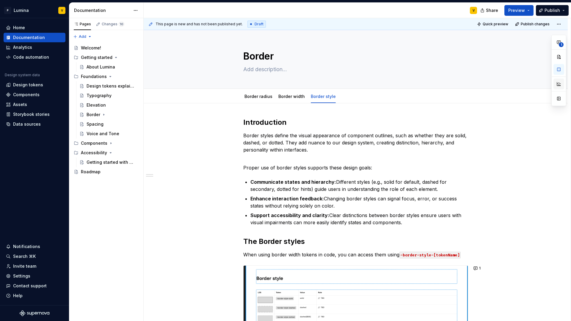
type textarea "*"
click at [190, 114] on div "Introduction Border styles define the visual appearance of component outlines, …" at bounding box center [356, 278] width 424 height 350
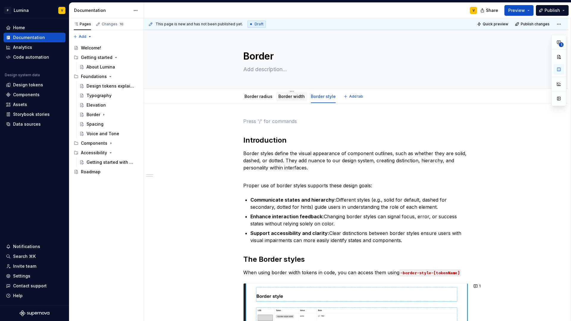
click at [280, 99] on div "Border width" at bounding box center [291, 96] width 26 height 7
click at [262, 98] on link "Border radius" at bounding box center [258, 96] width 28 height 5
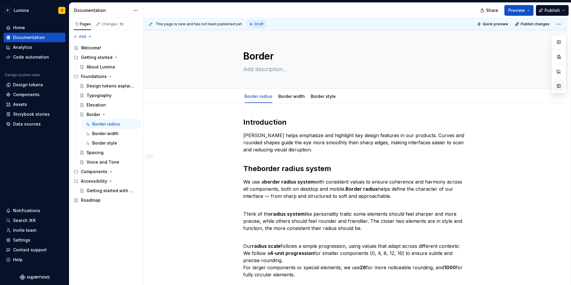
type textarea "*"
